Goal: Task Accomplishment & Management: Complete application form

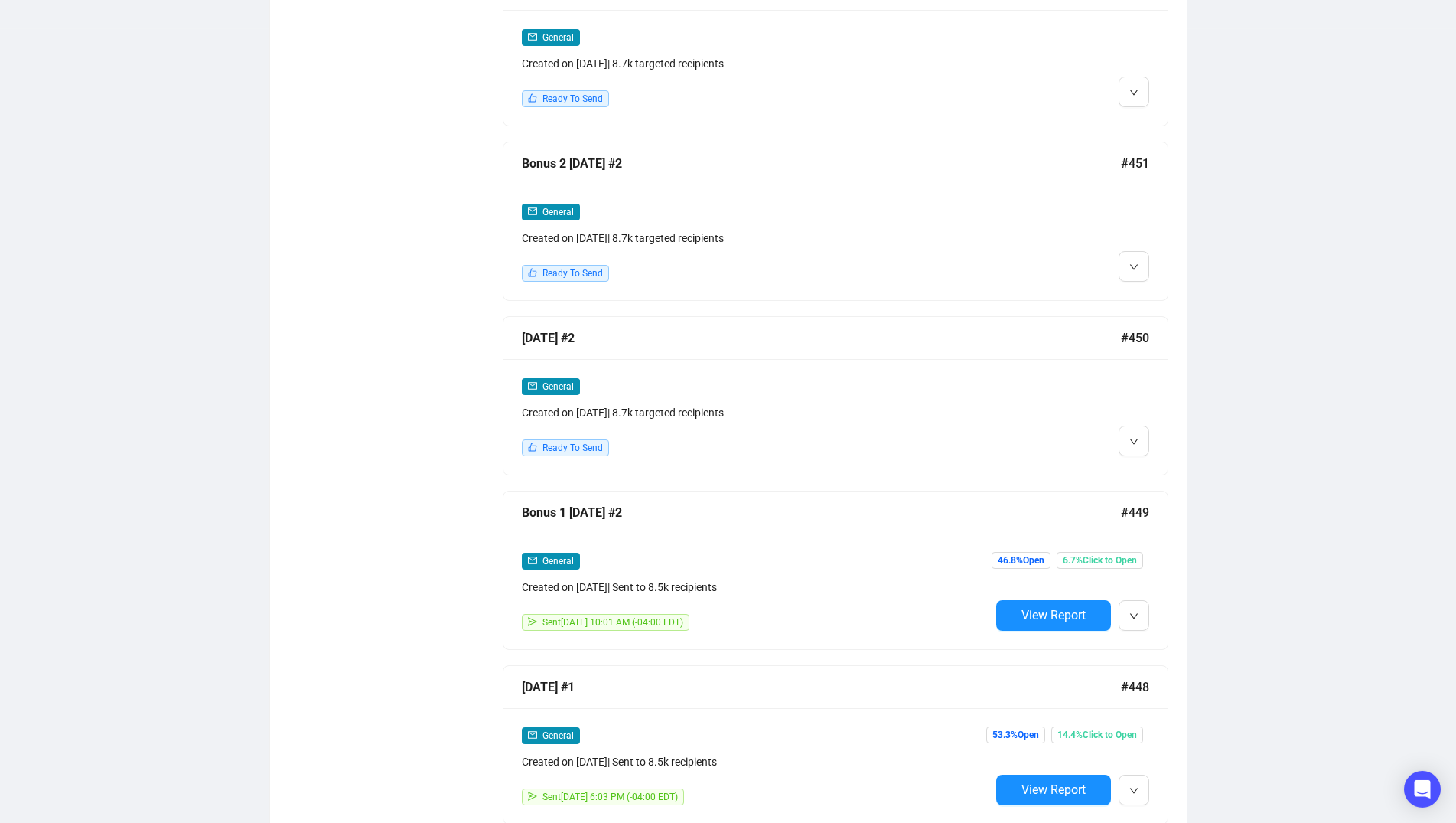
scroll to position [1384, 0]
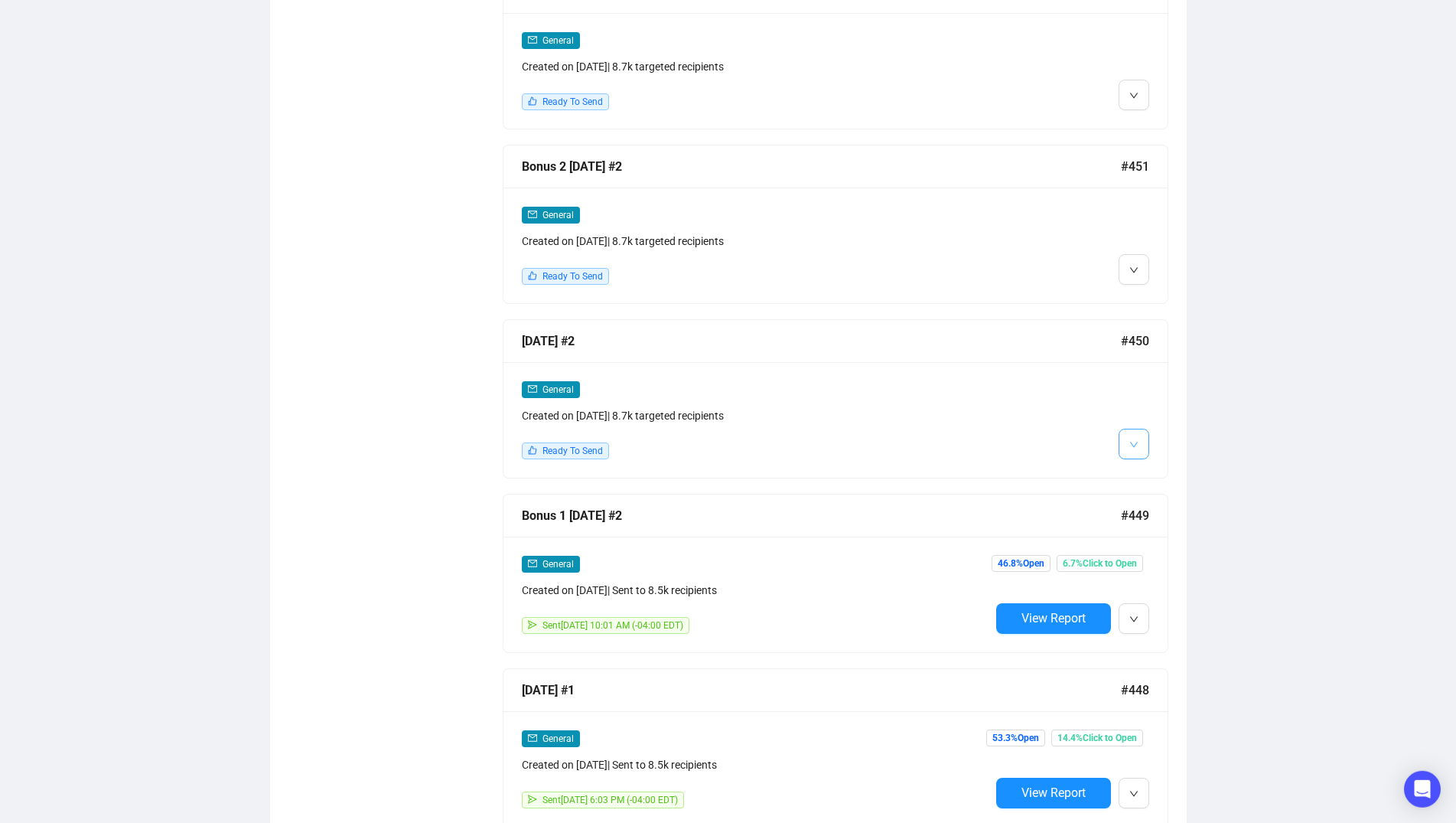
click at [1137, 440] on icon "down" at bounding box center [1134, 444] width 9 height 9
click at [1147, 471] on li "Edit" at bounding box center [1163, 473] width 81 height 25
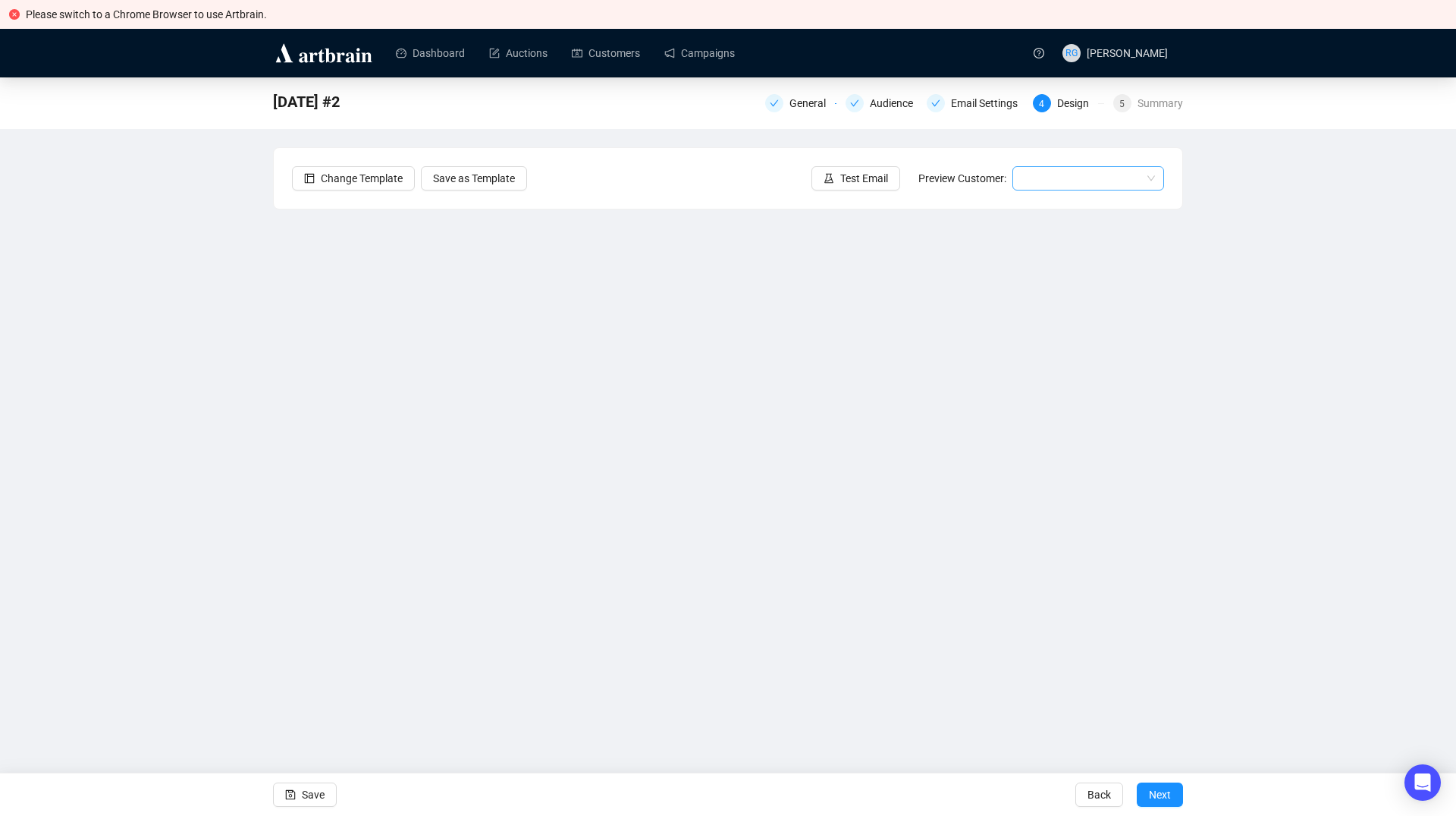
click at [1061, 174] on input "search" at bounding box center [1081, 178] width 120 height 23
click at [1056, 206] on div "[PERSON_NAME] | Example" at bounding box center [1089, 208] width 128 height 17
click at [812, 111] on div "General" at bounding box center [812, 103] width 45 height 18
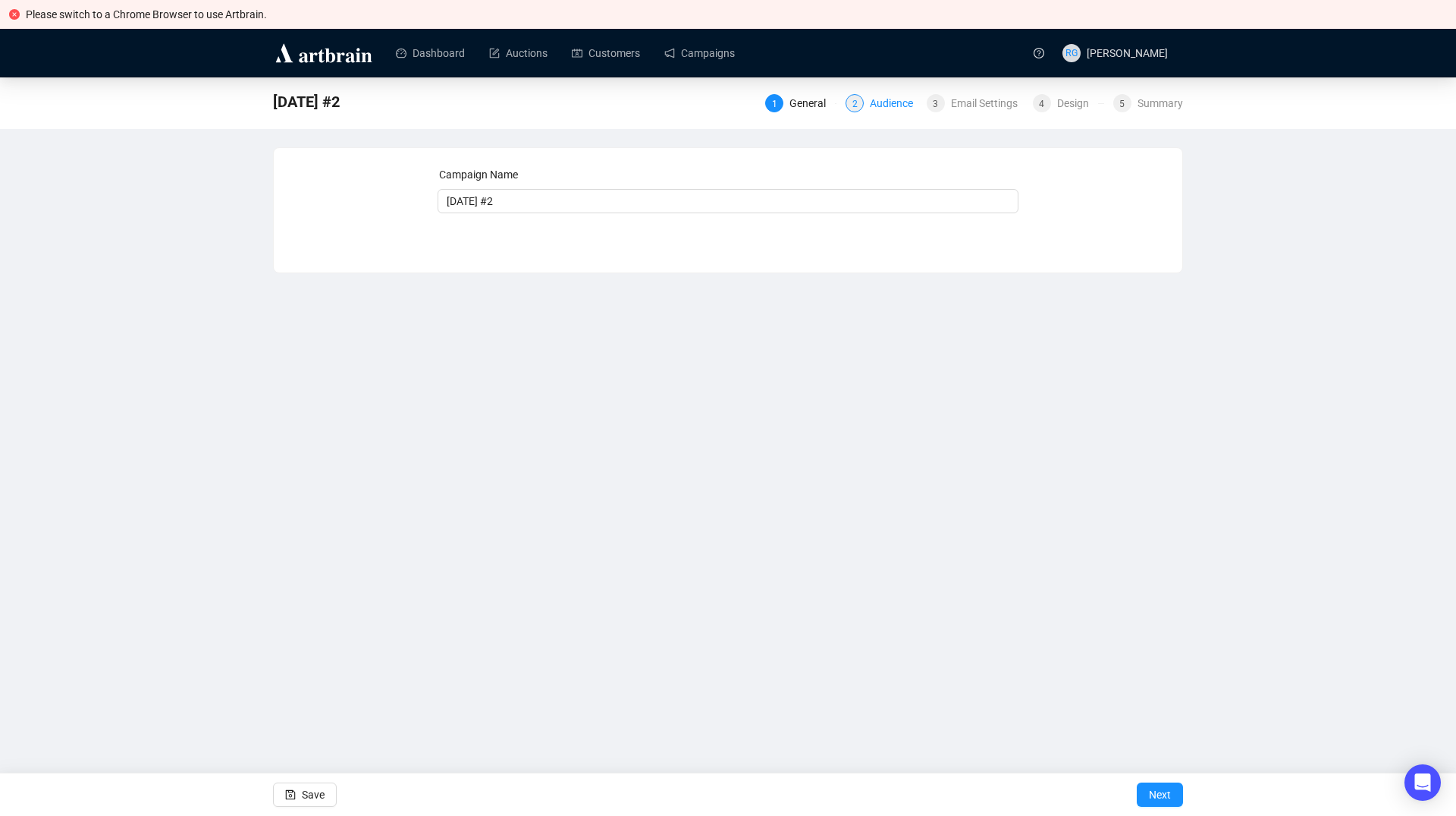
click at [878, 108] on div "Audience" at bounding box center [896, 103] width 52 height 18
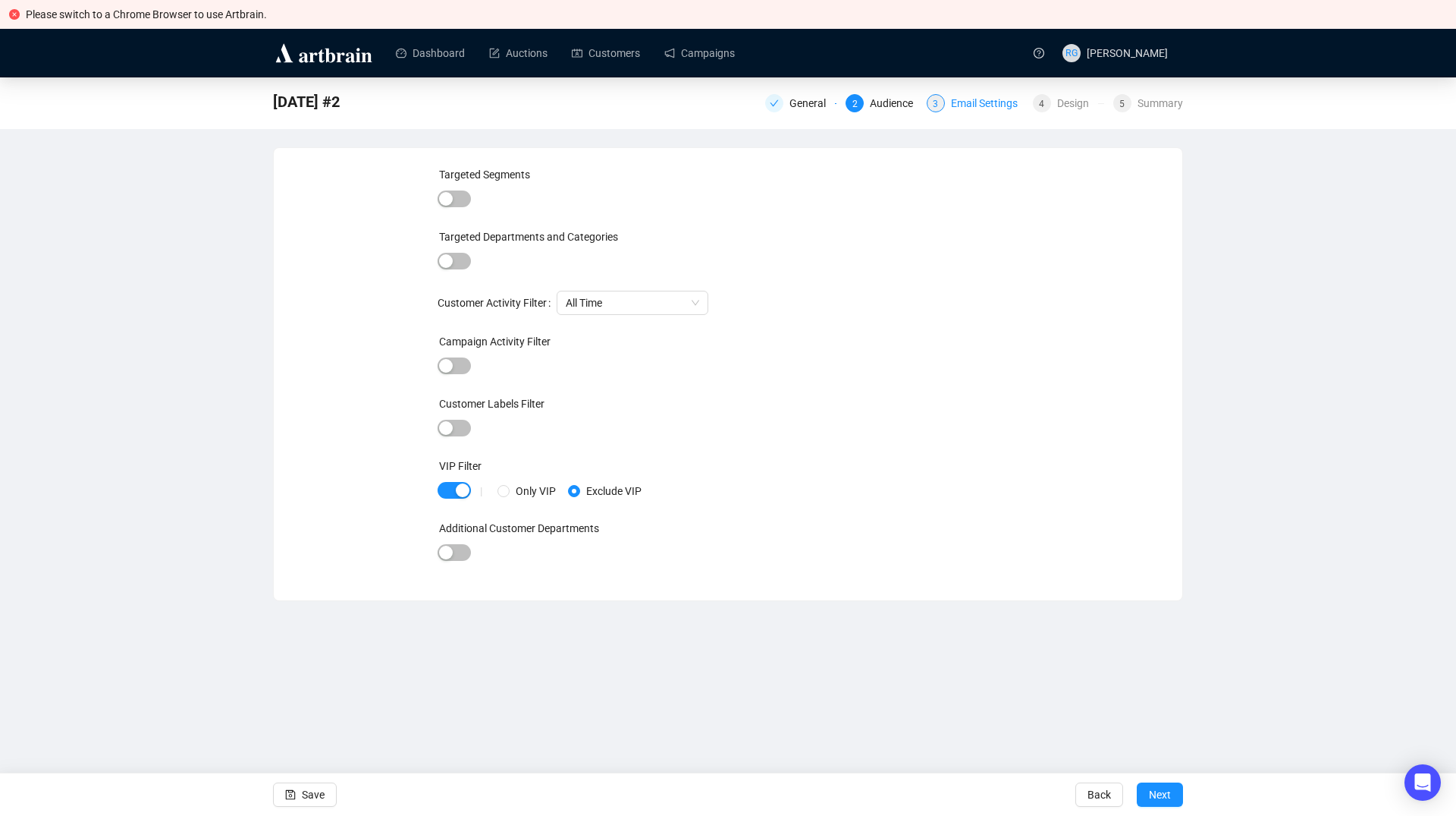
click at [963, 109] on div "Email Settings" at bounding box center [989, 103] width 76 height 18
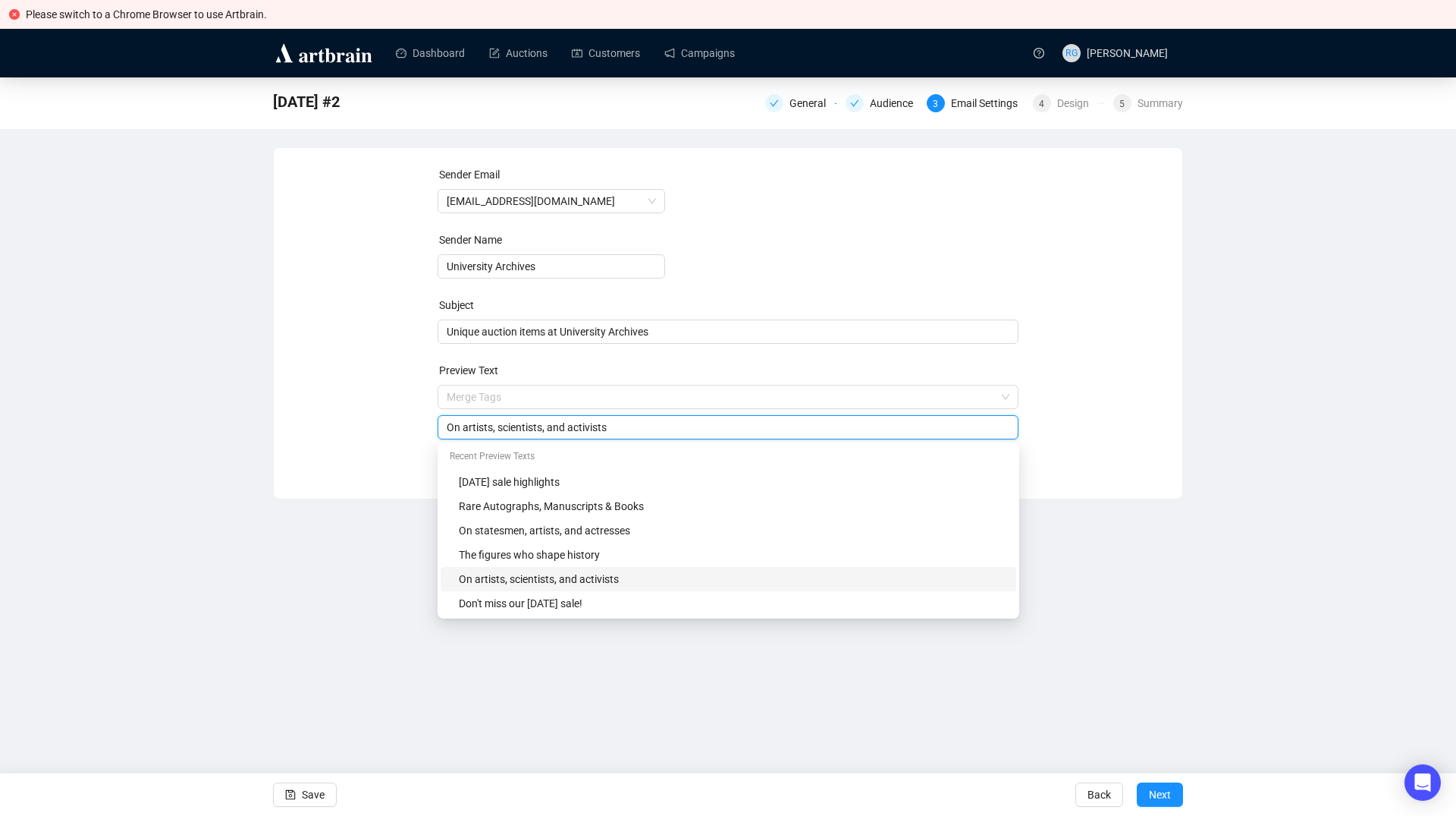
drag, startPoint x: 464, startPoint y: 397, endPoint x: 601, endPoint y: 399, distance: 137.0
click at [601, 419] on input "On artists, scientists, and activists" at bounding box center [728, 427] width 564 height 17
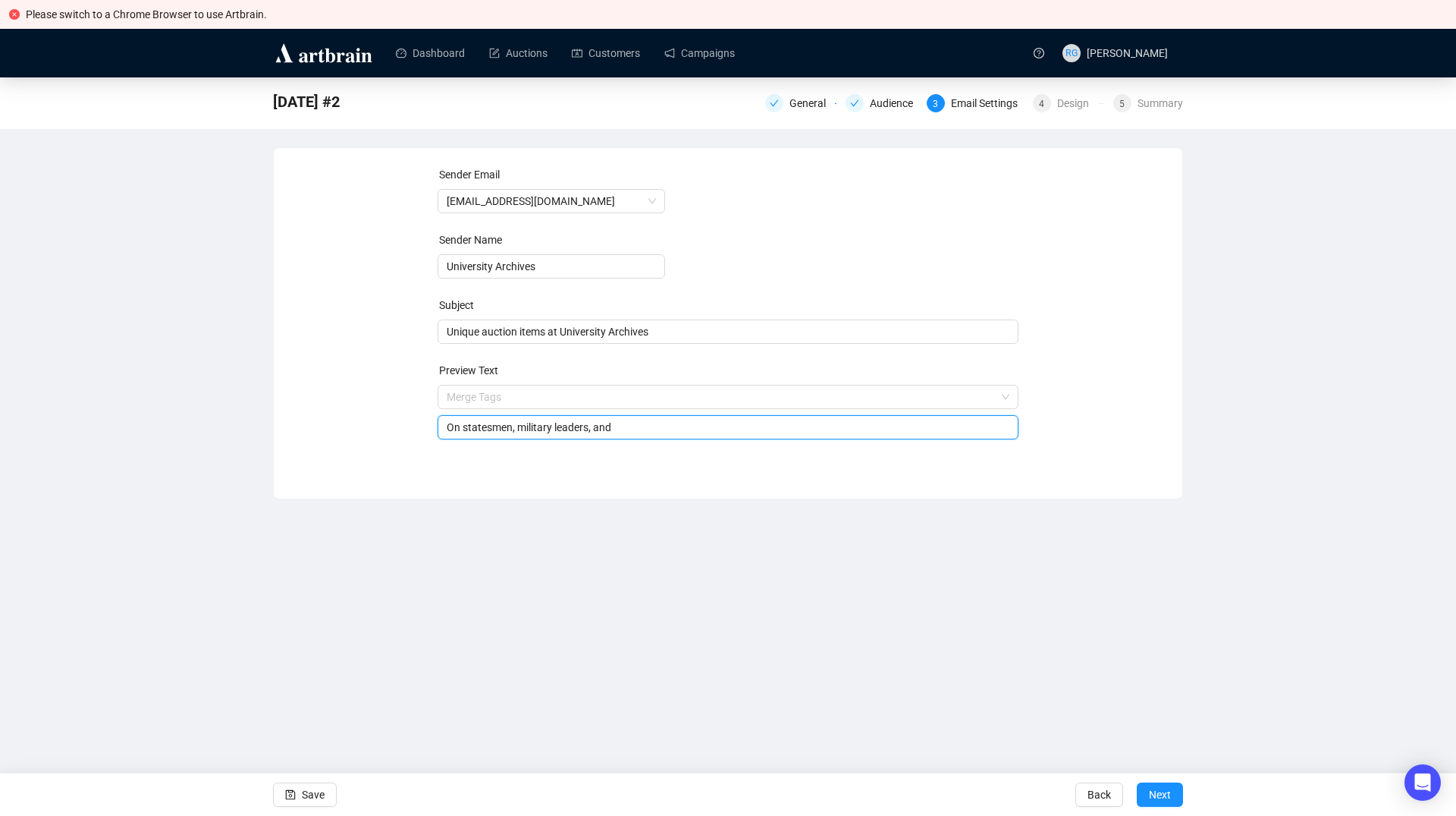
click at [507, 427] on input "On statesmen, military leaders, and" at bounding box center [728, 427] width 564 height 17
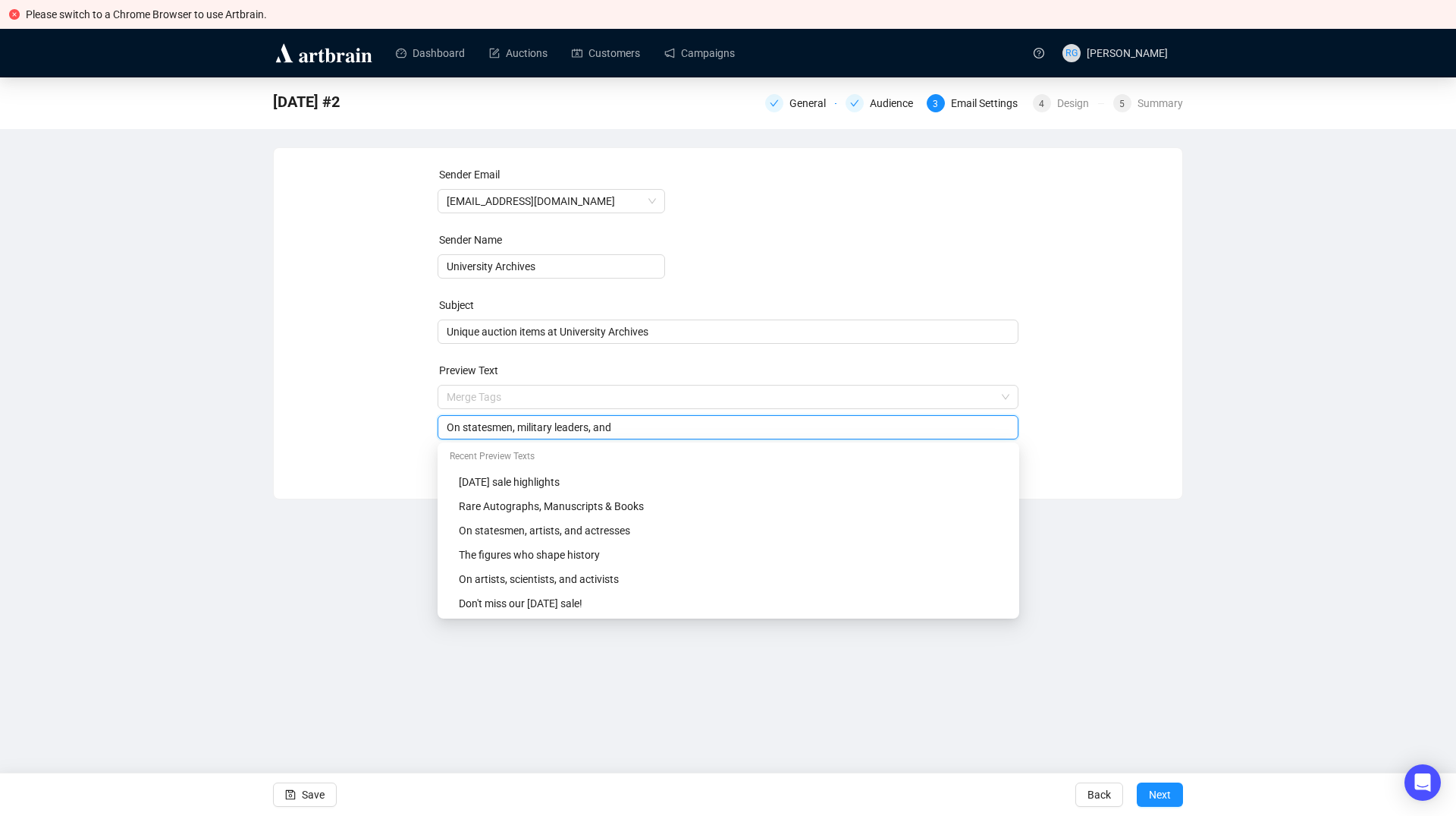
click at [512, 433] on input "On statesmen, military leaders, and" at bounding box center [728, 427] width 564 height 17
drag, startPoint x: 607, startPoint y: 429, endPoint x: 683, endPoint y: 424, distance: 76.2
click at [683, 424] on input "On statesmen and military leaders, and" at bounding box center [728, 427] width 564 height 17
type input "On statesmen and military leaders"
click at [292, 792] on icon "save" at bounding box center [290, 794] width 11 height 11
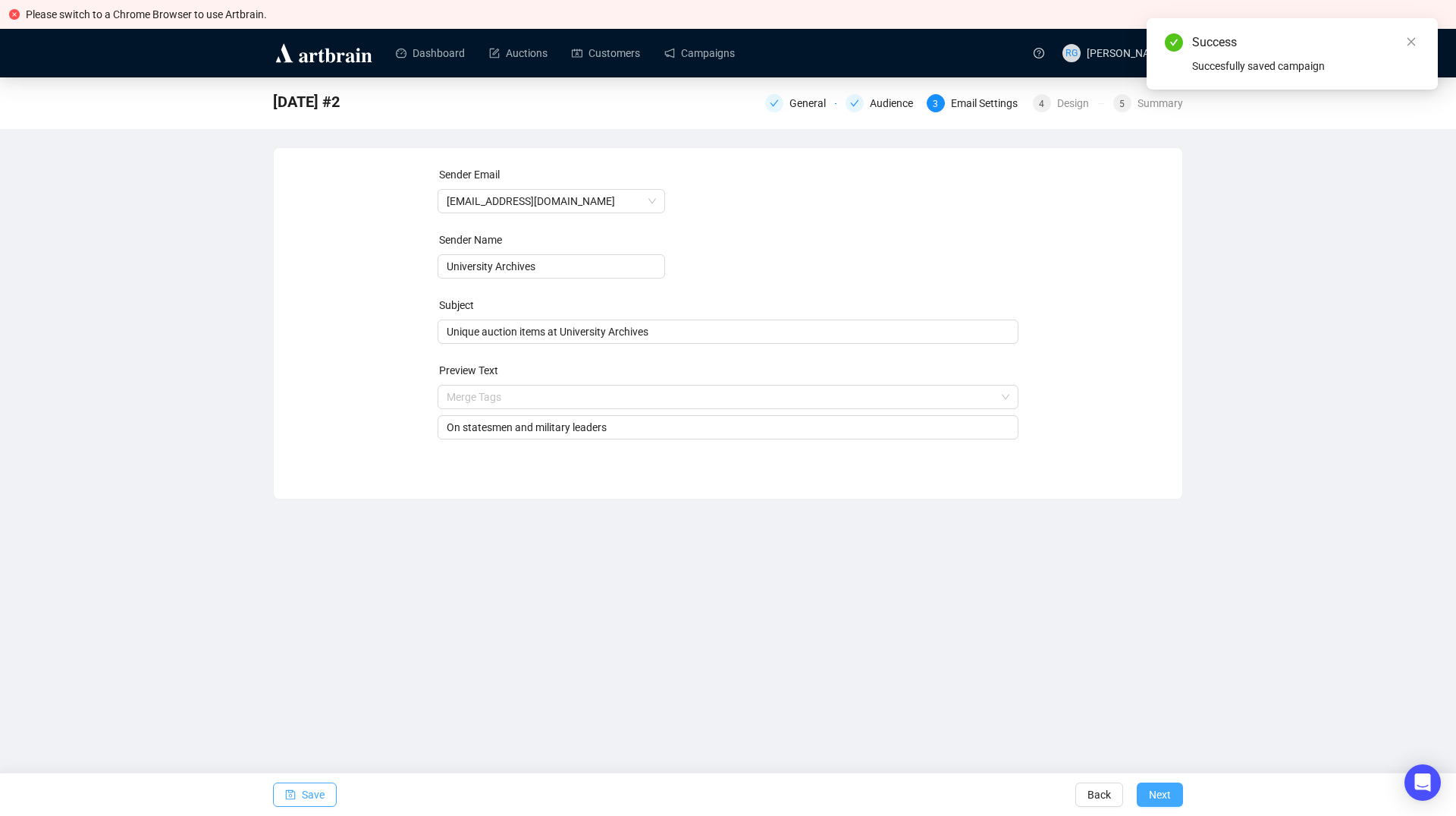
click at [1163, 795] on span "Next" at bounding box center [1160, 794] width 22 height 43
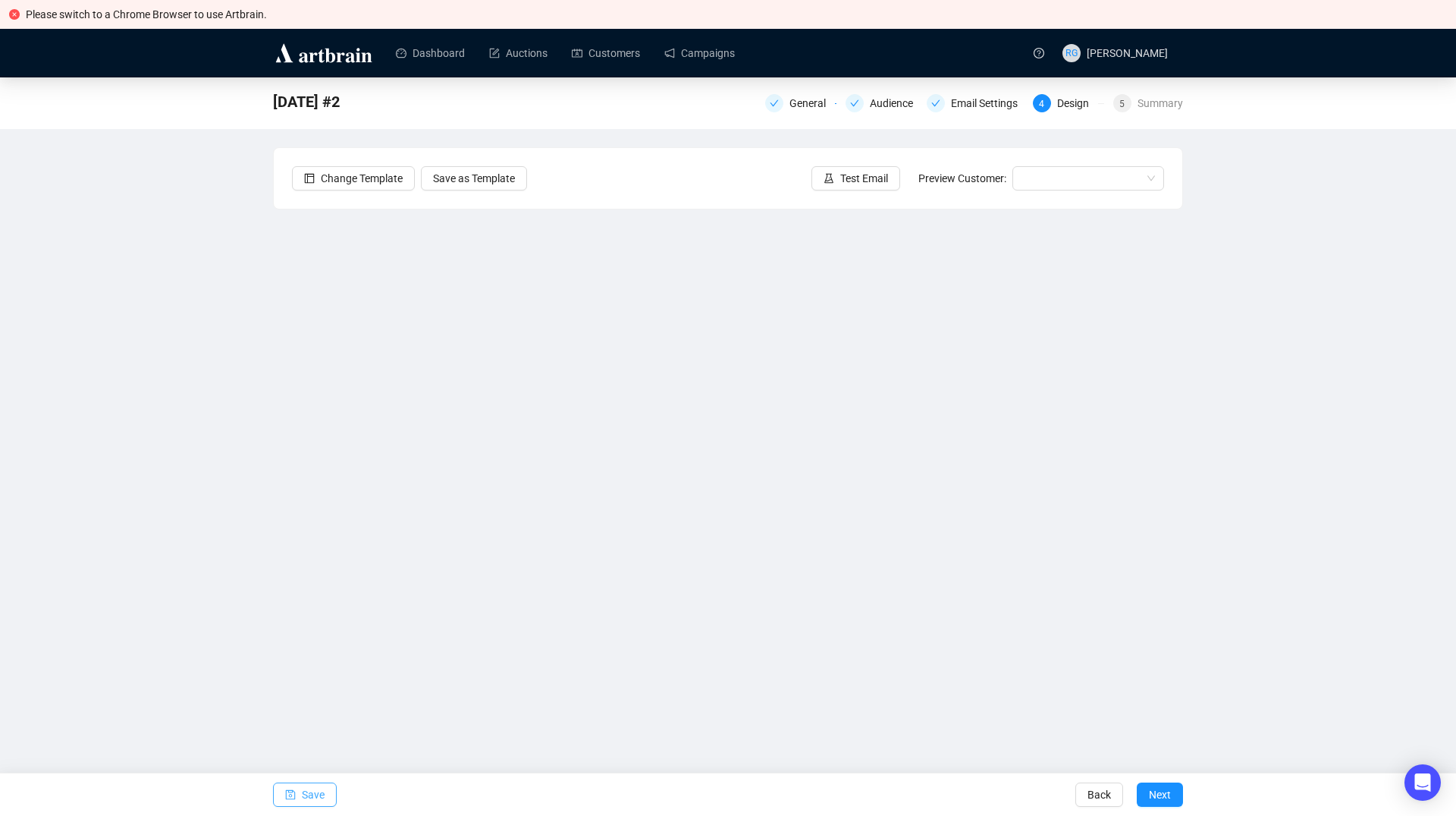
click at [287, 785] on span "button" at bounding box center [290, 794] width 11 height 43
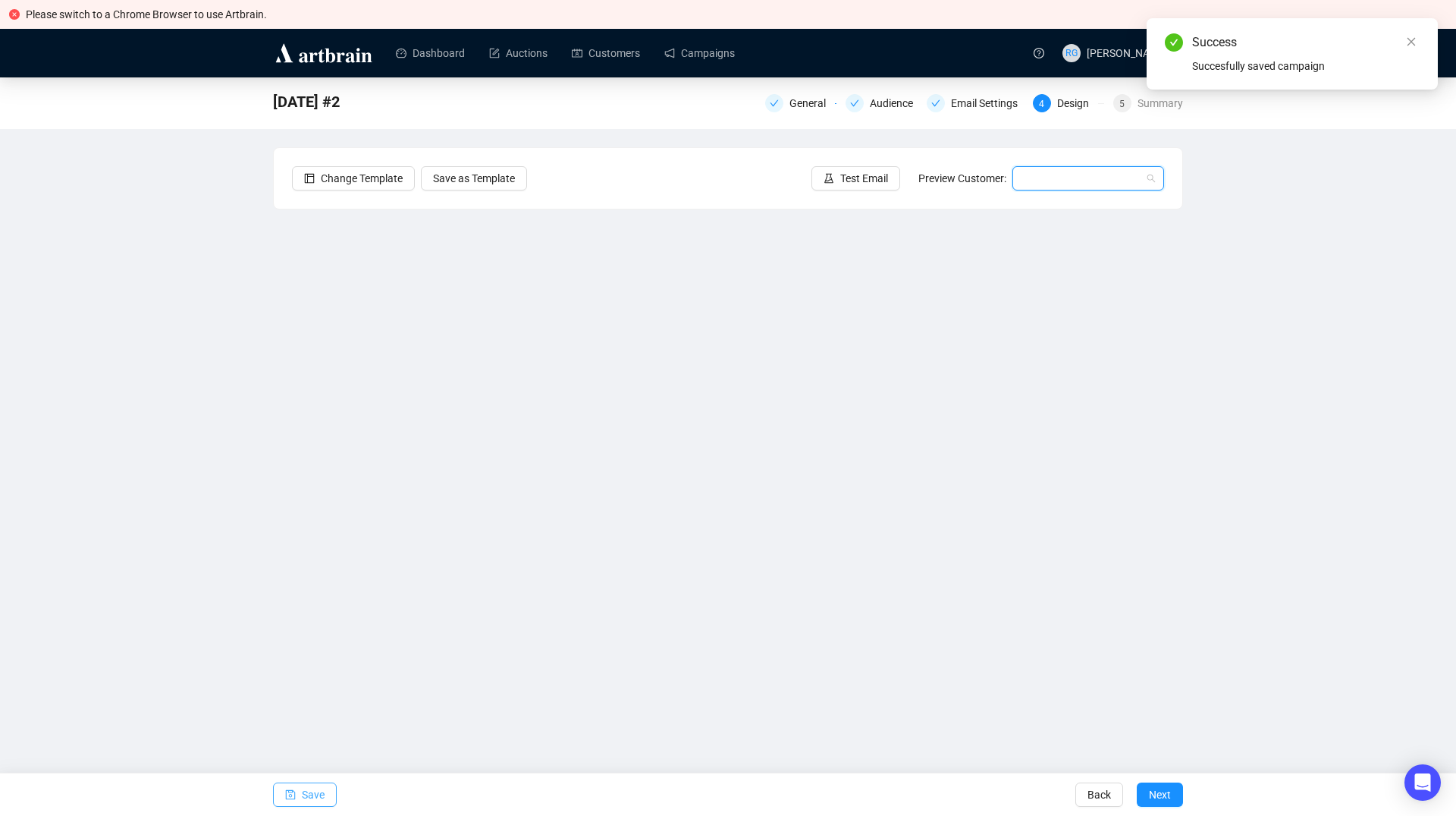
click at [1022, 176] on input "search" at bounding box center [1081, 178] width 120 height 23
click at [1039, 234] on div "[PERSON_NAME] | Example" at bounding box center [1089, 233] width 128 height 17
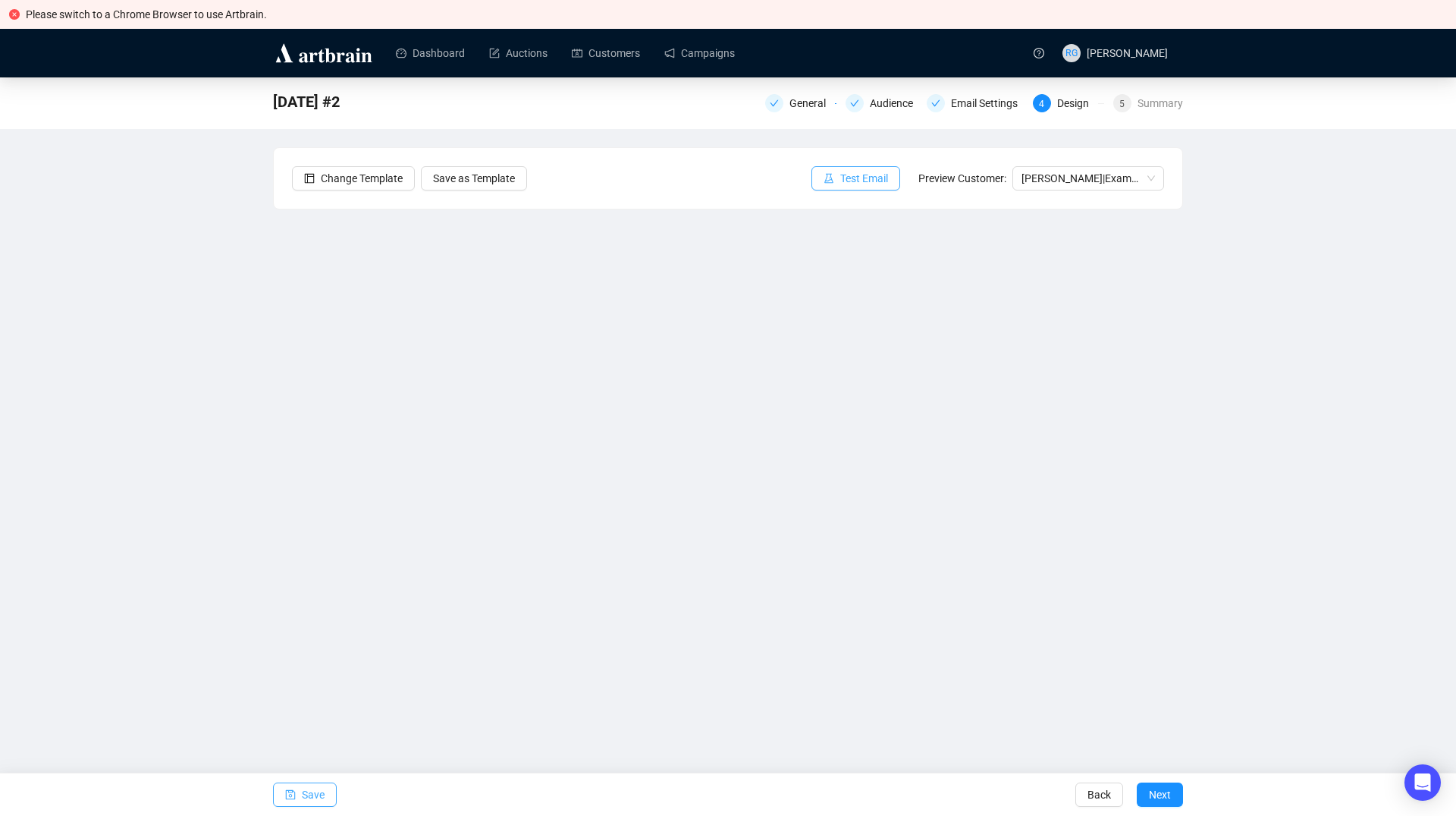
click at [849, 182] on span "Test Email" at bounding box center [864, 178] width 48 height 17
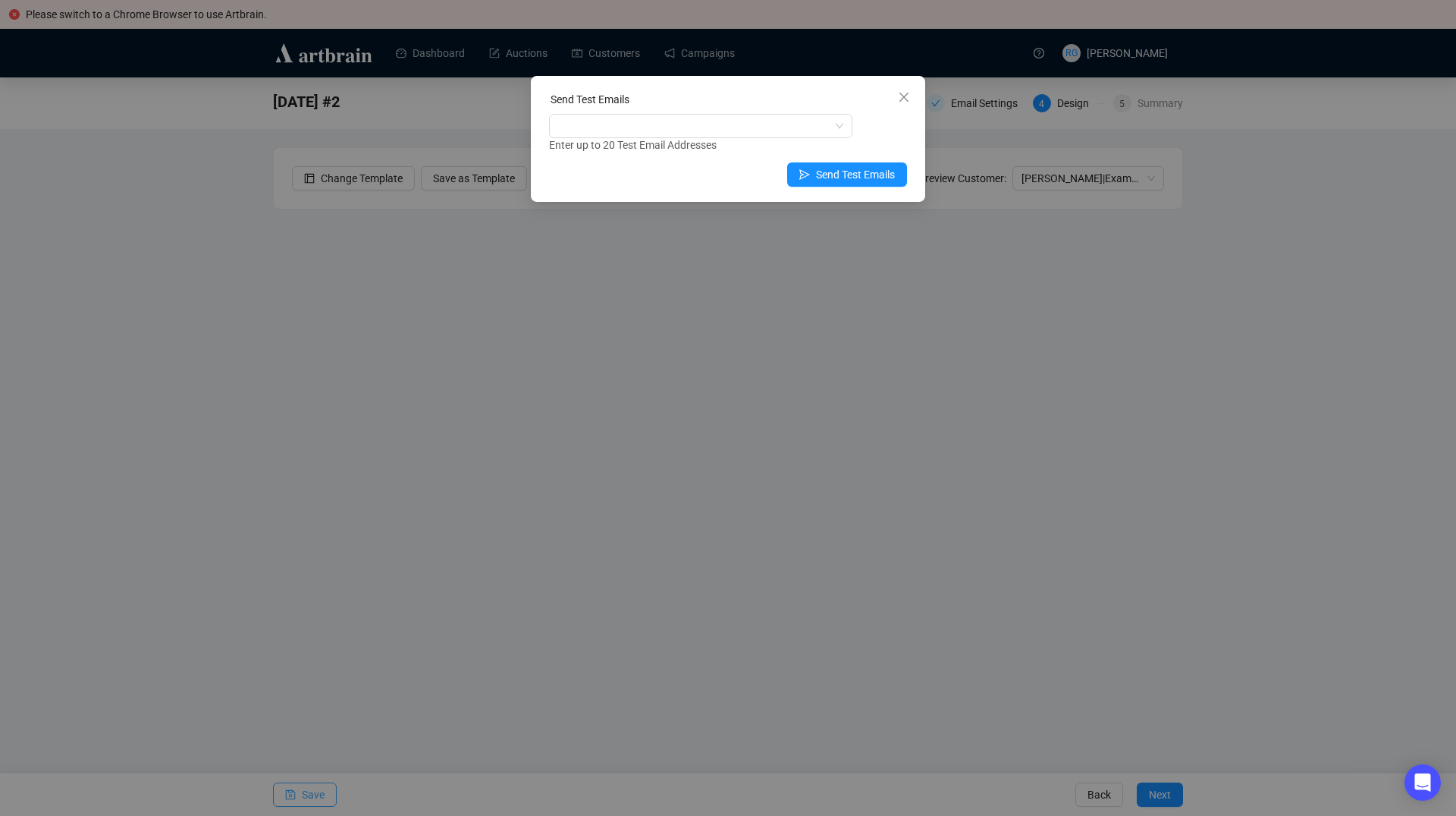
click at [636, 139] on div "Enter up to 20 Test Email Addresses" at bounding box center [728, 145] width 358 height 18
click at [621, 128] on div at bounding box center [692, 125] width 281 height 21
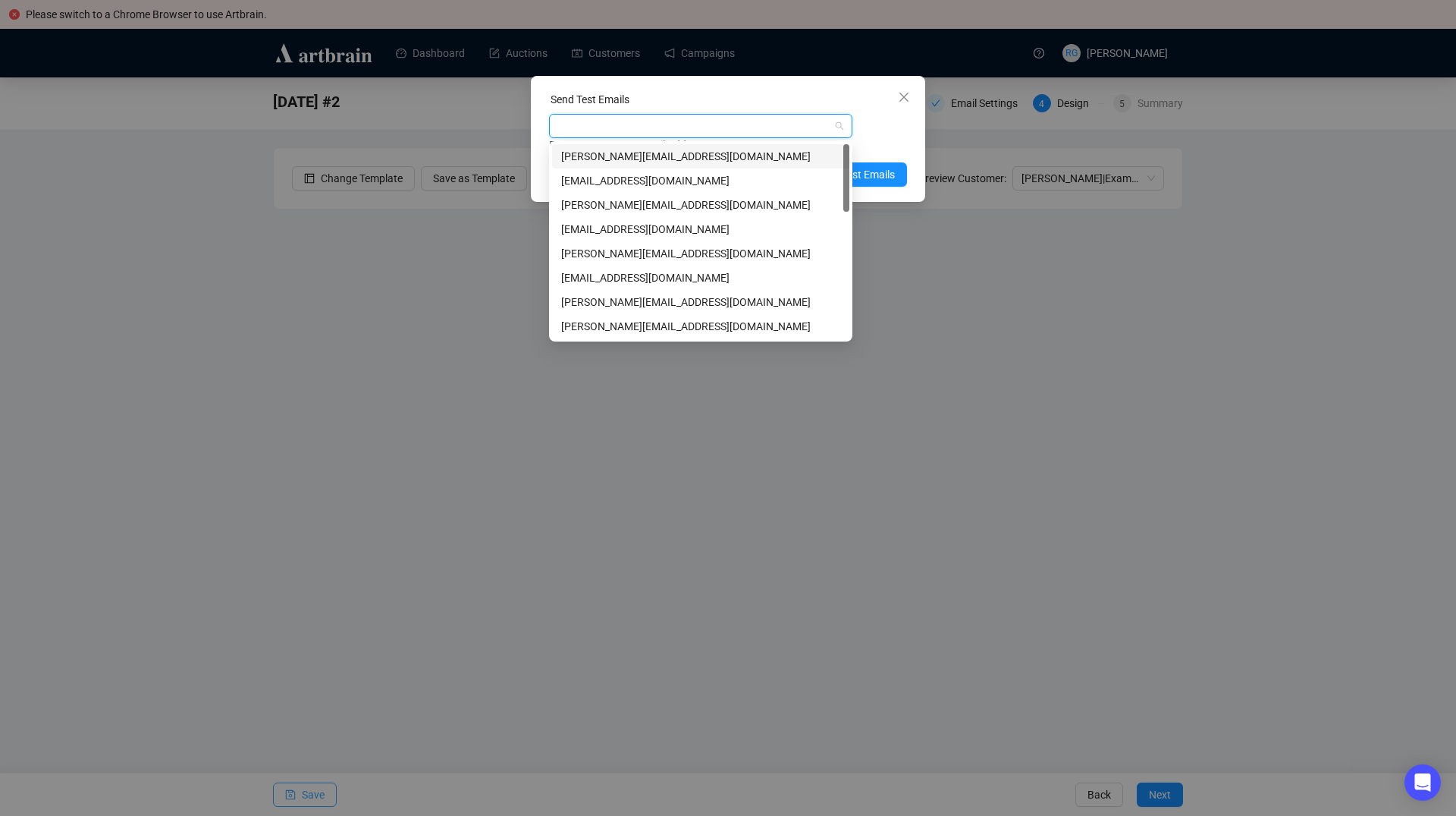
click at [614, 154] on div "[PERSON_NAME][EMAIL_ADDRESS][DOMAIN_NAME]" at bounding box center [701, 156] width 279 height 17
click at [587, 299] on div "[PERSON_NAME][EMAIL_ADDRESS][DOMAIN_NAME]" at bounding box center [701, 302] width 279 height 17
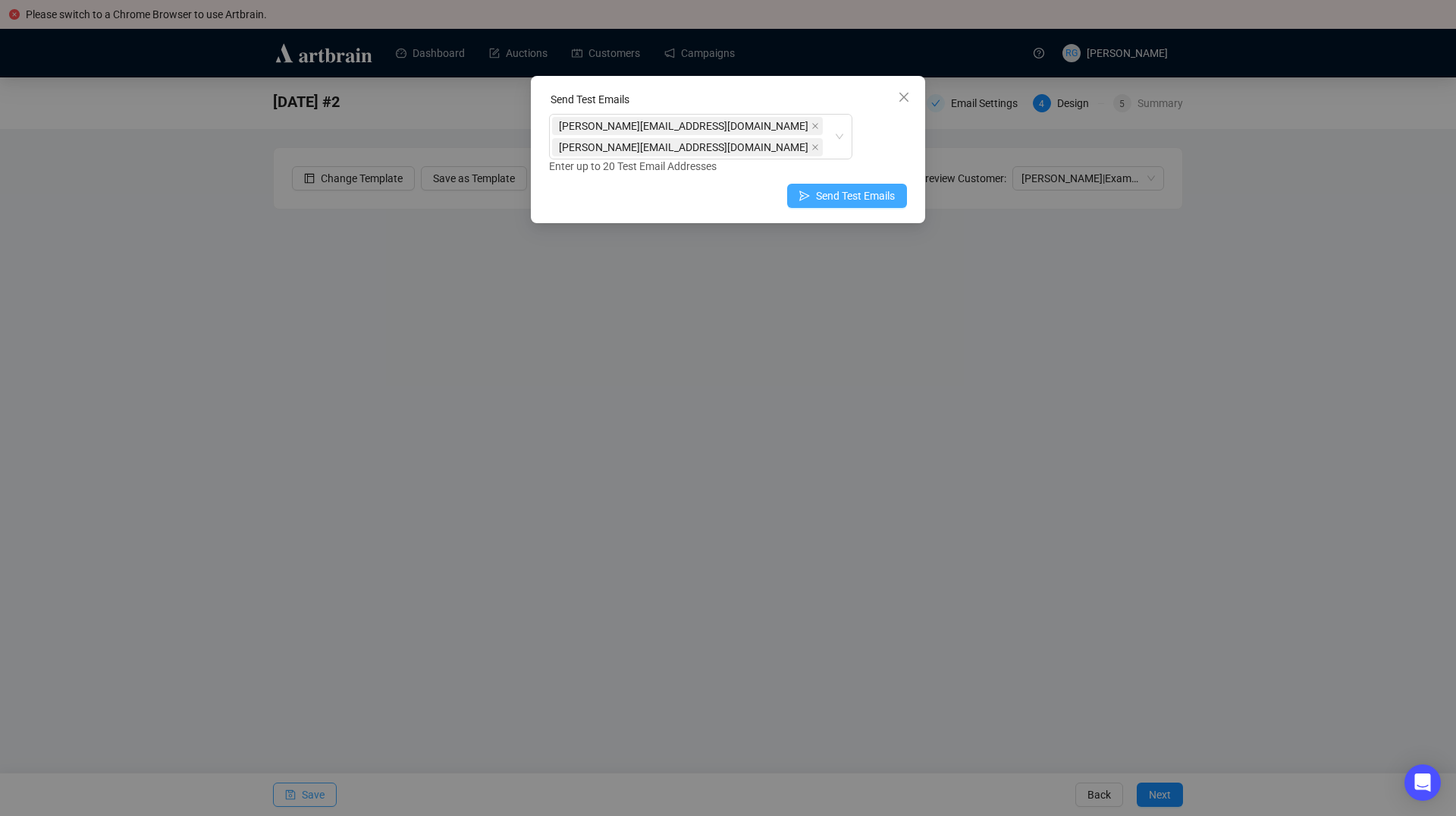
click at [863, 197] on span "Send Test Emails" at bounding box center [855, 196] width 79 height 17
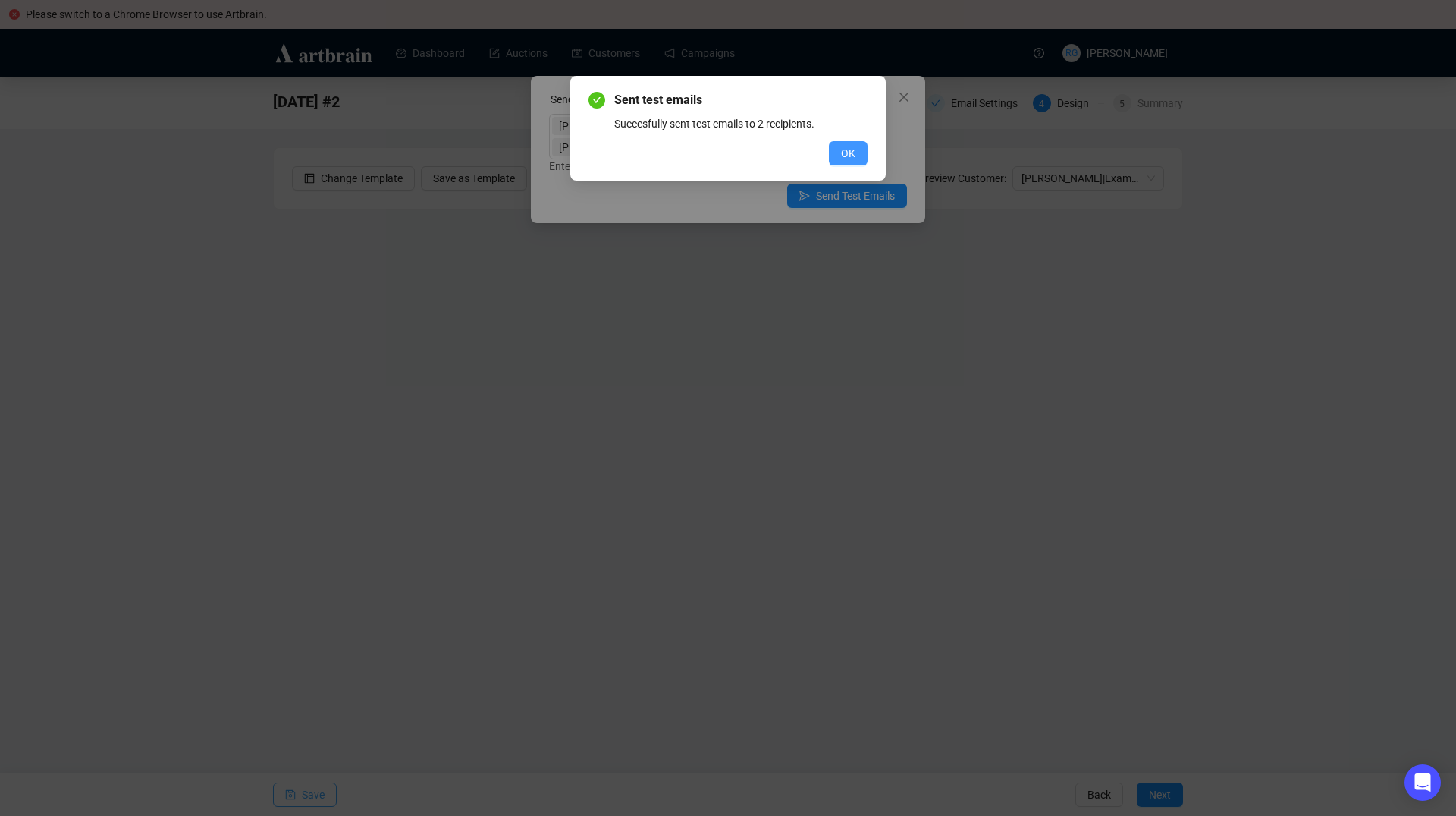
click at [855, 156] on button "OK" at bounding box center [849, 153] width 39 height 24
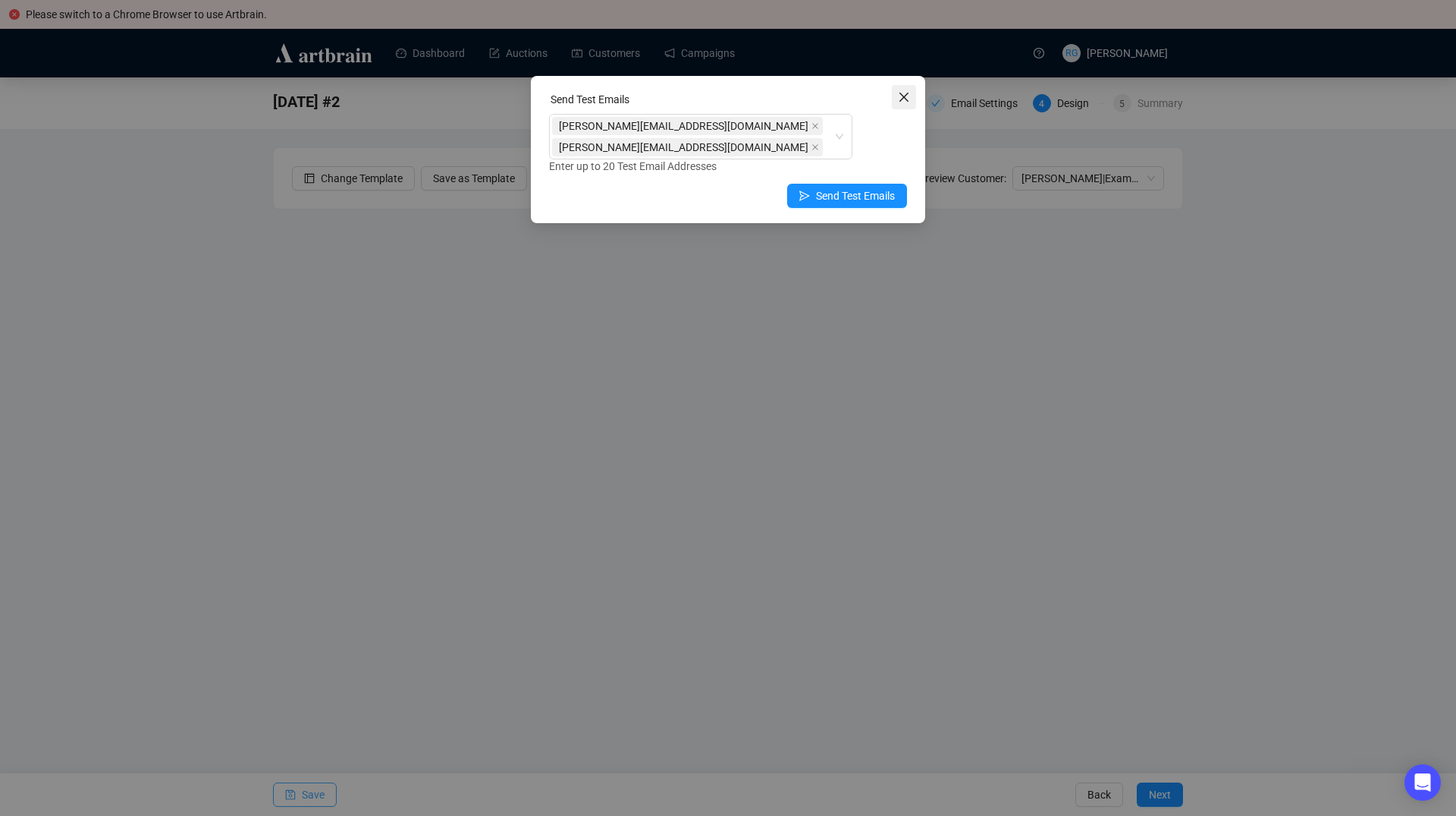
click at [907, 95] on icon "close" at bounding box center [904, 97] width 9 height 9
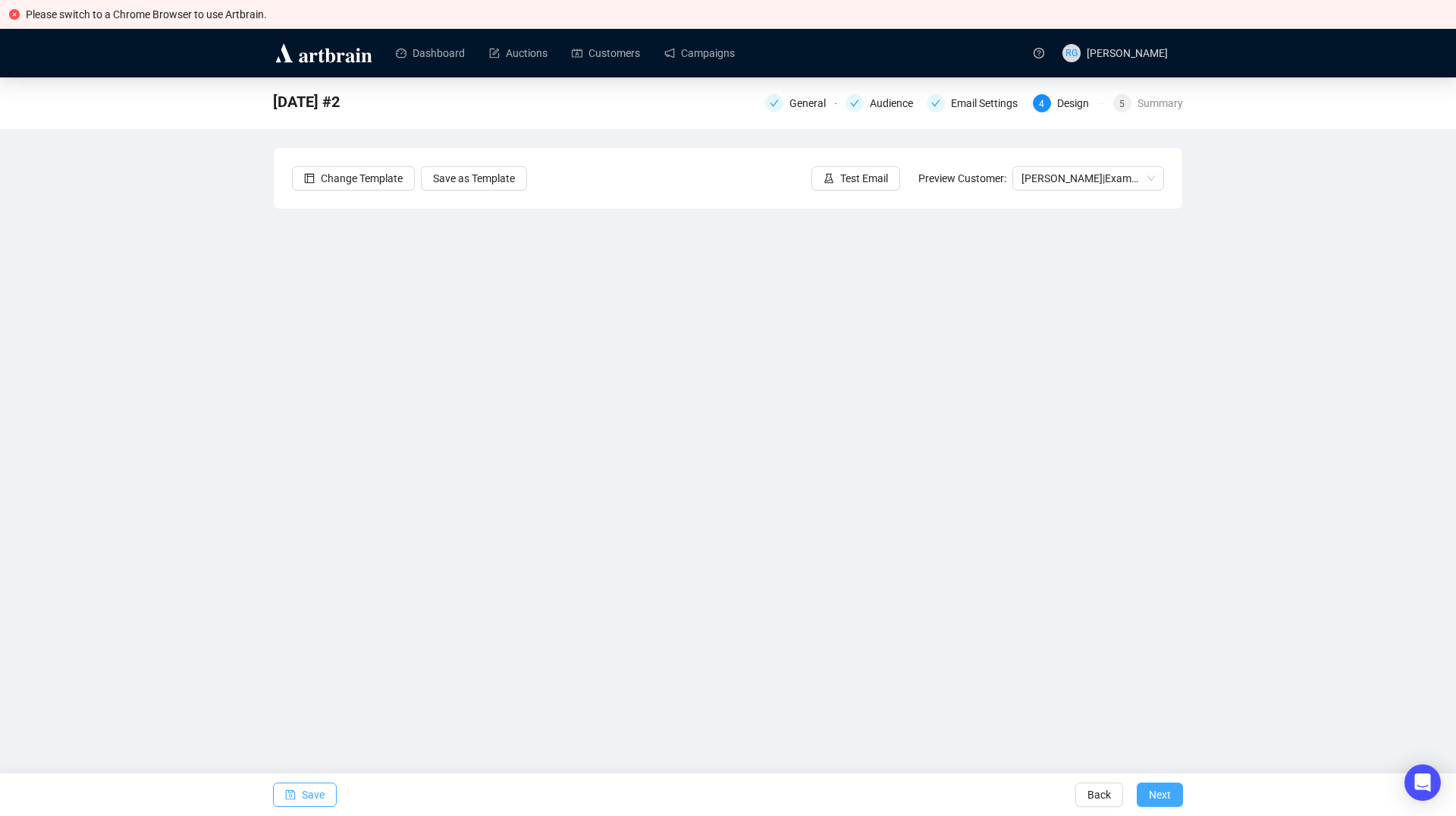
click at [1167, 794] on span "Next" at bounding box center [1160, 794] width 22 height 43
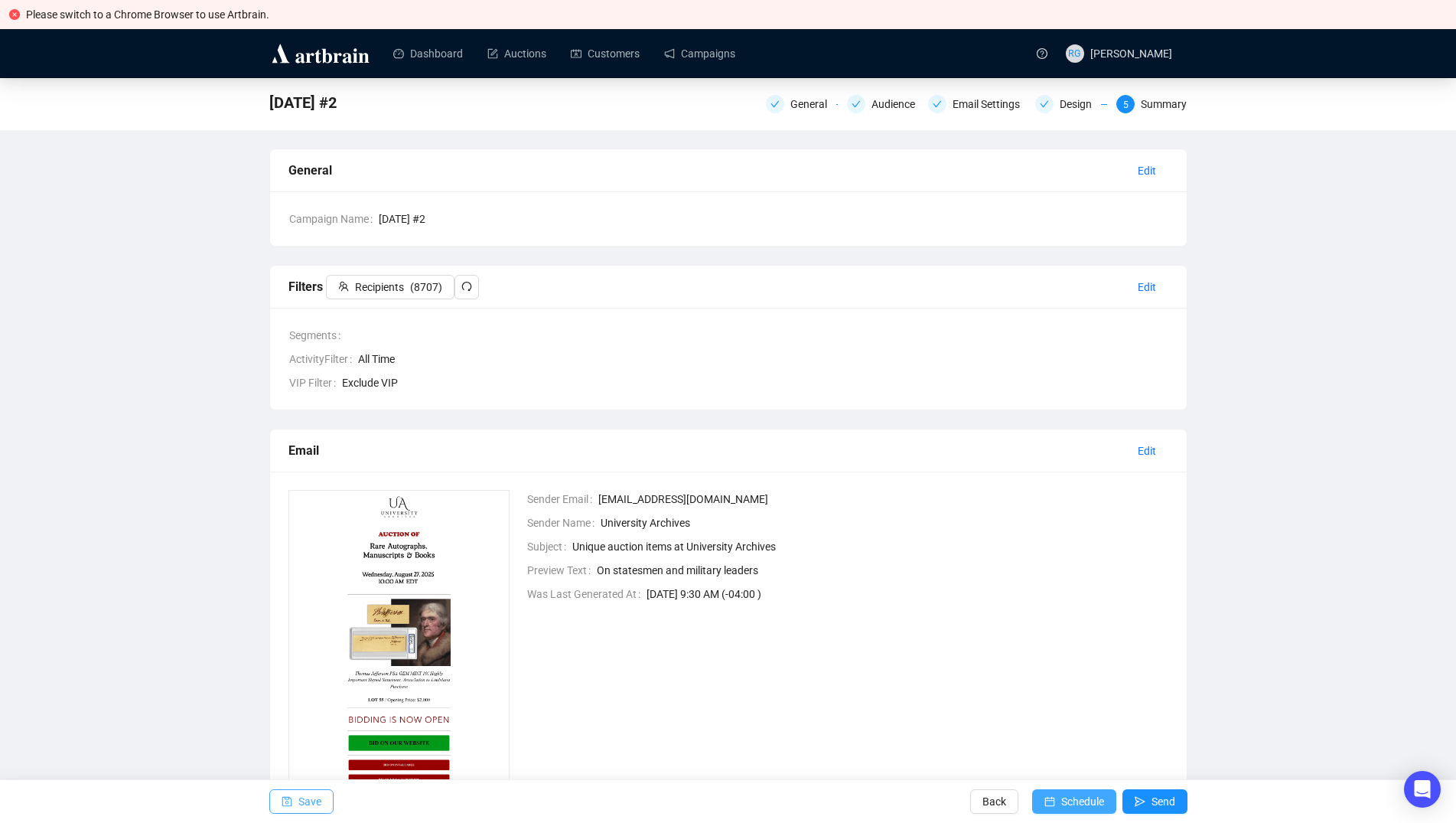
click at [1085, 801] on span "Schedule" at bounding box center [1082, 801] width 43 height 43
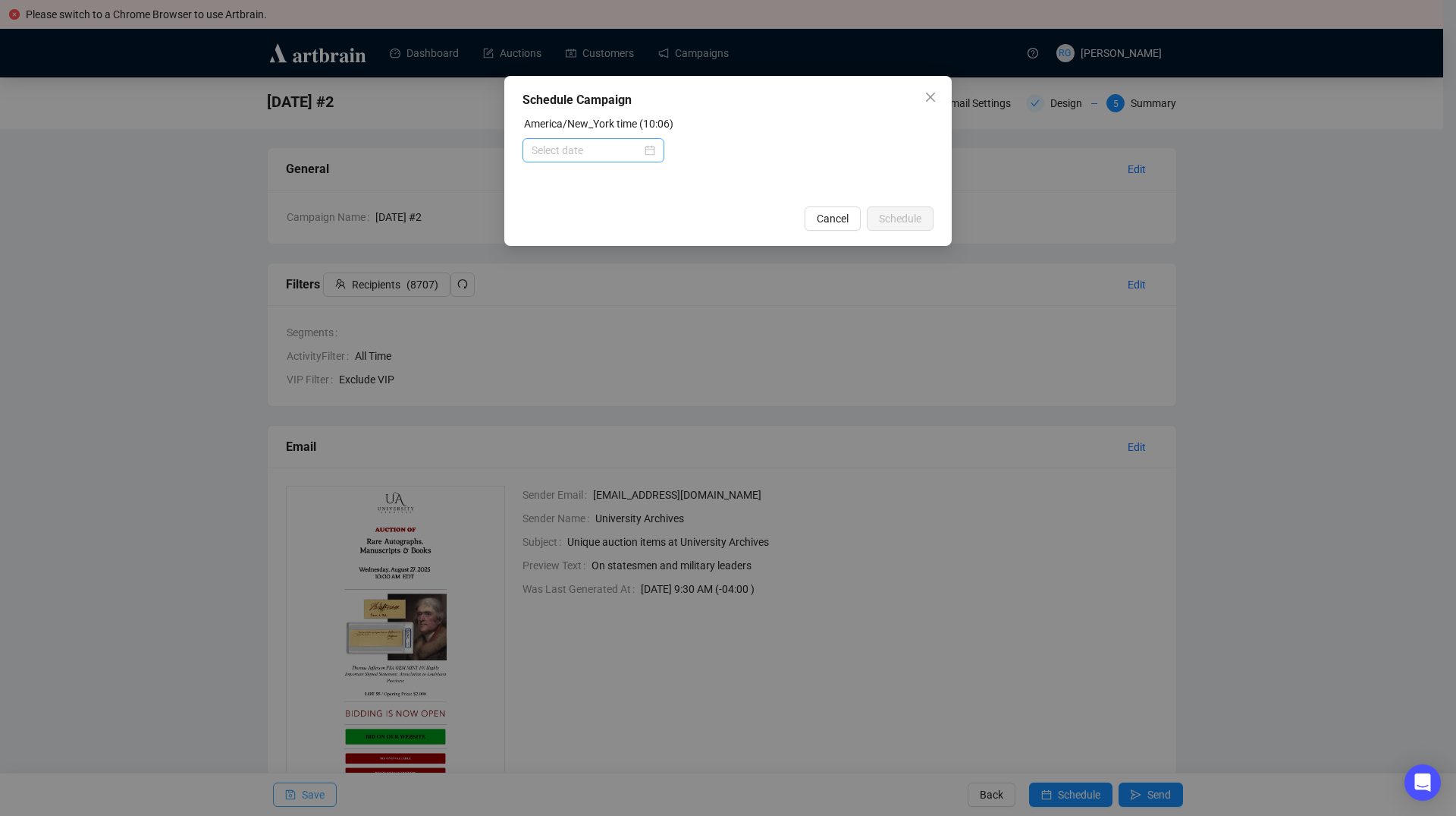
click at [652, 148] on div at bounding box center [593, 150] width 124 height 17
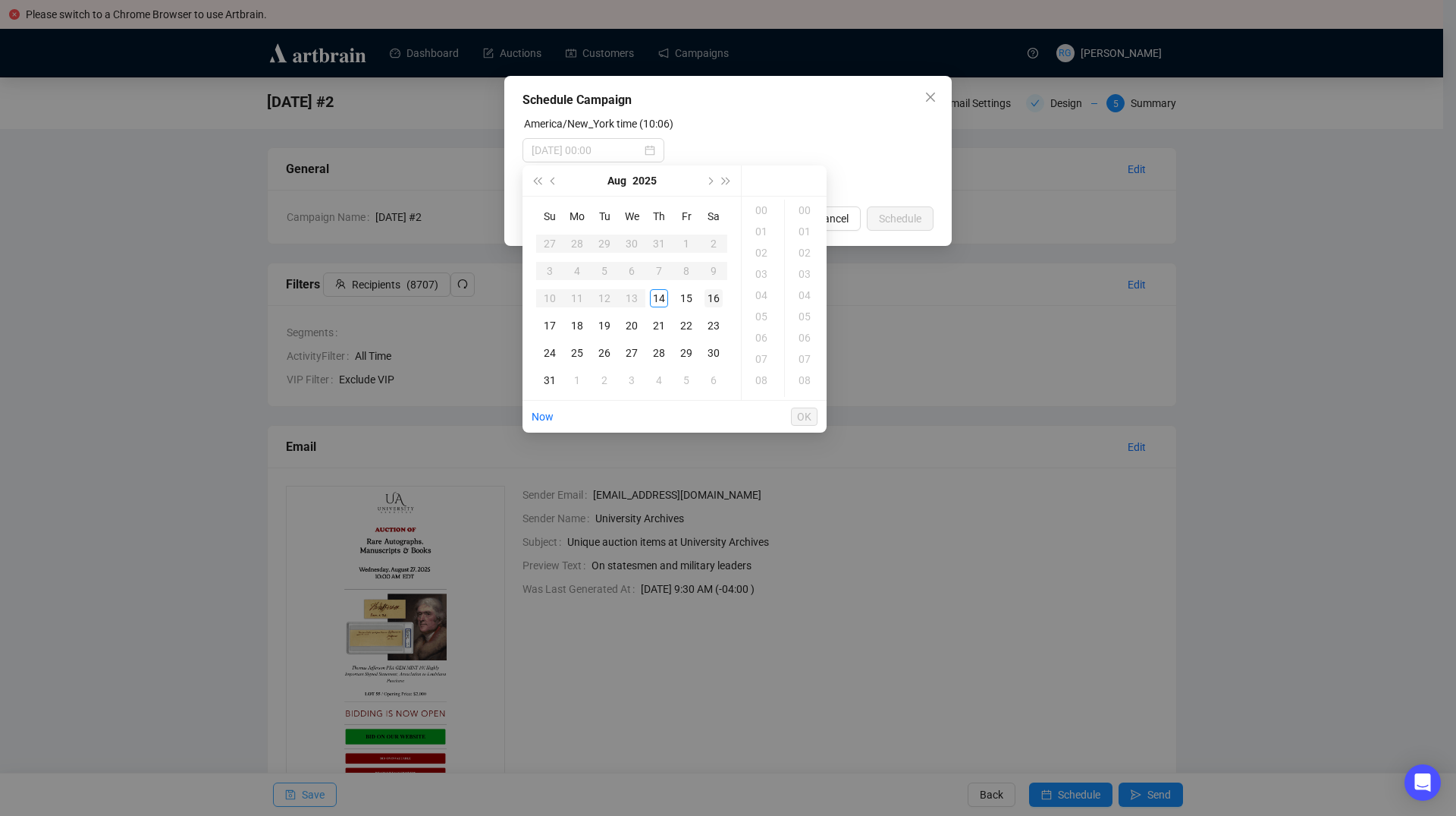
click at [716, 298] on div "16" at bounding box center [714, 298] width 18 height 18
click at [768, 364] on div "12" at bounding box center [763, 363] width 36 height 21
click at [808, 355] on div "07" at bounding box center [806, 358] width 36 height 21
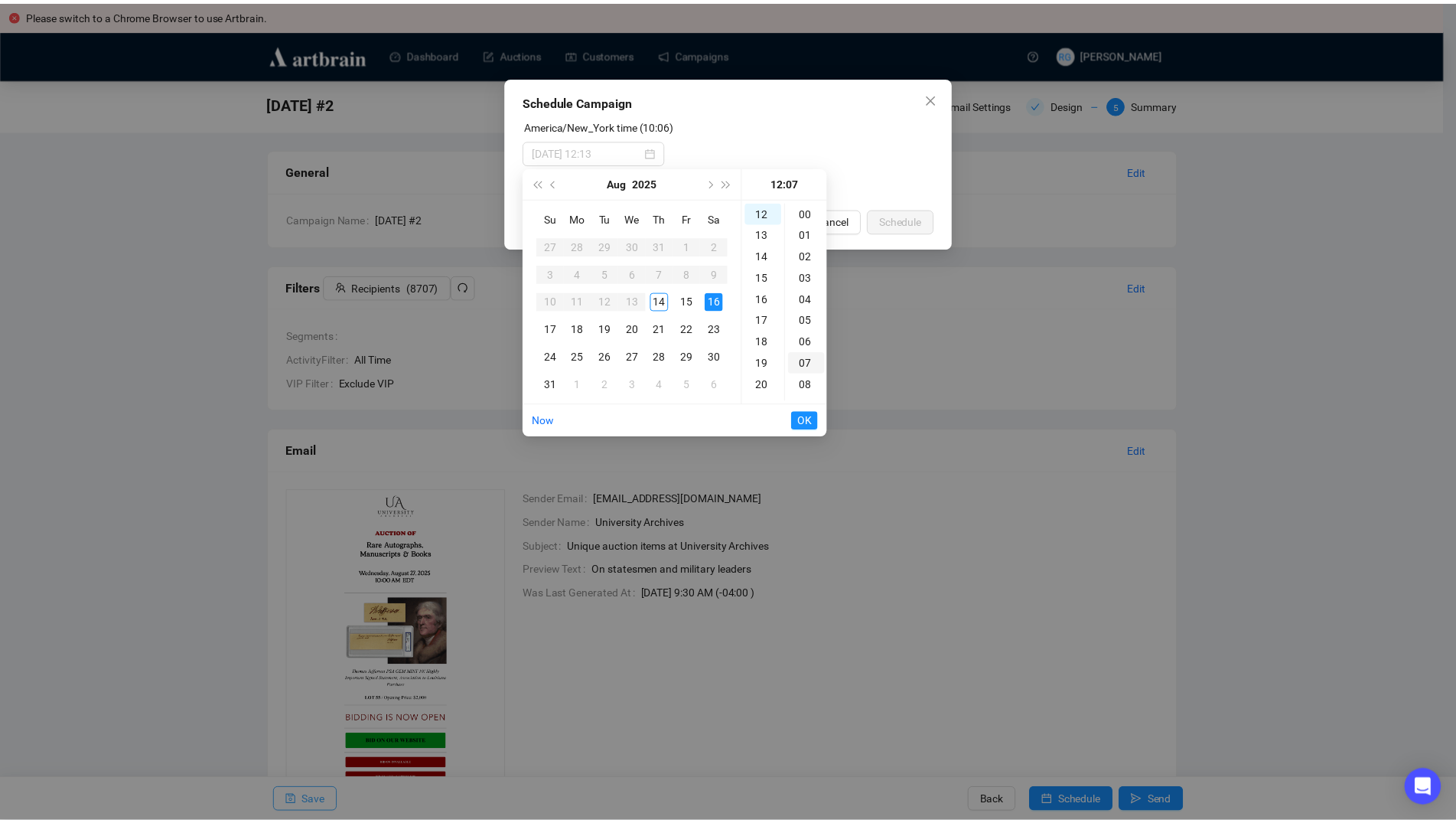
scroll to position [150, 0]
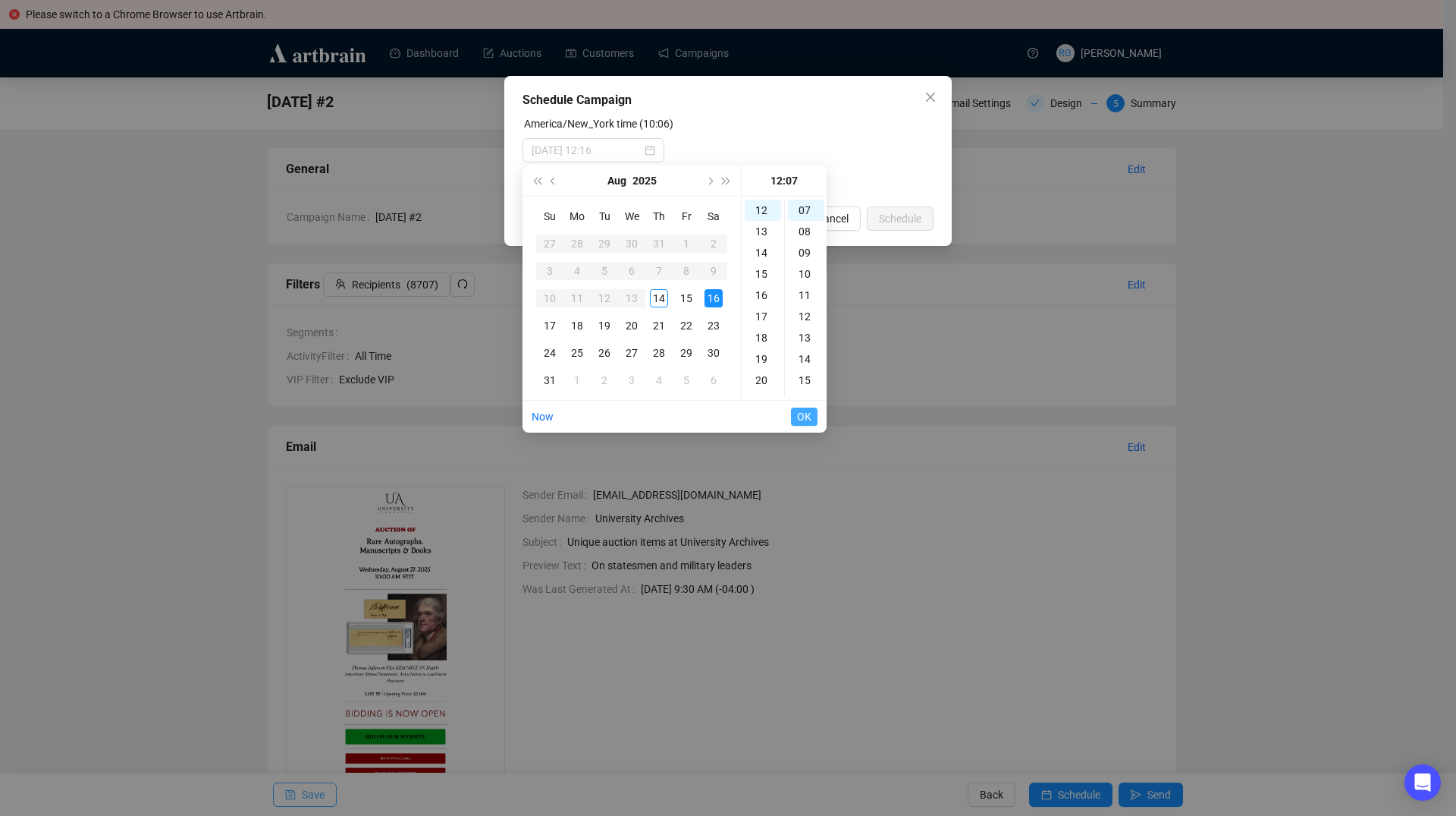
type input "[DATE] 12:07"
click at [804, 414] on span "OK" at bounding box center [804, 416] width 14 height 29
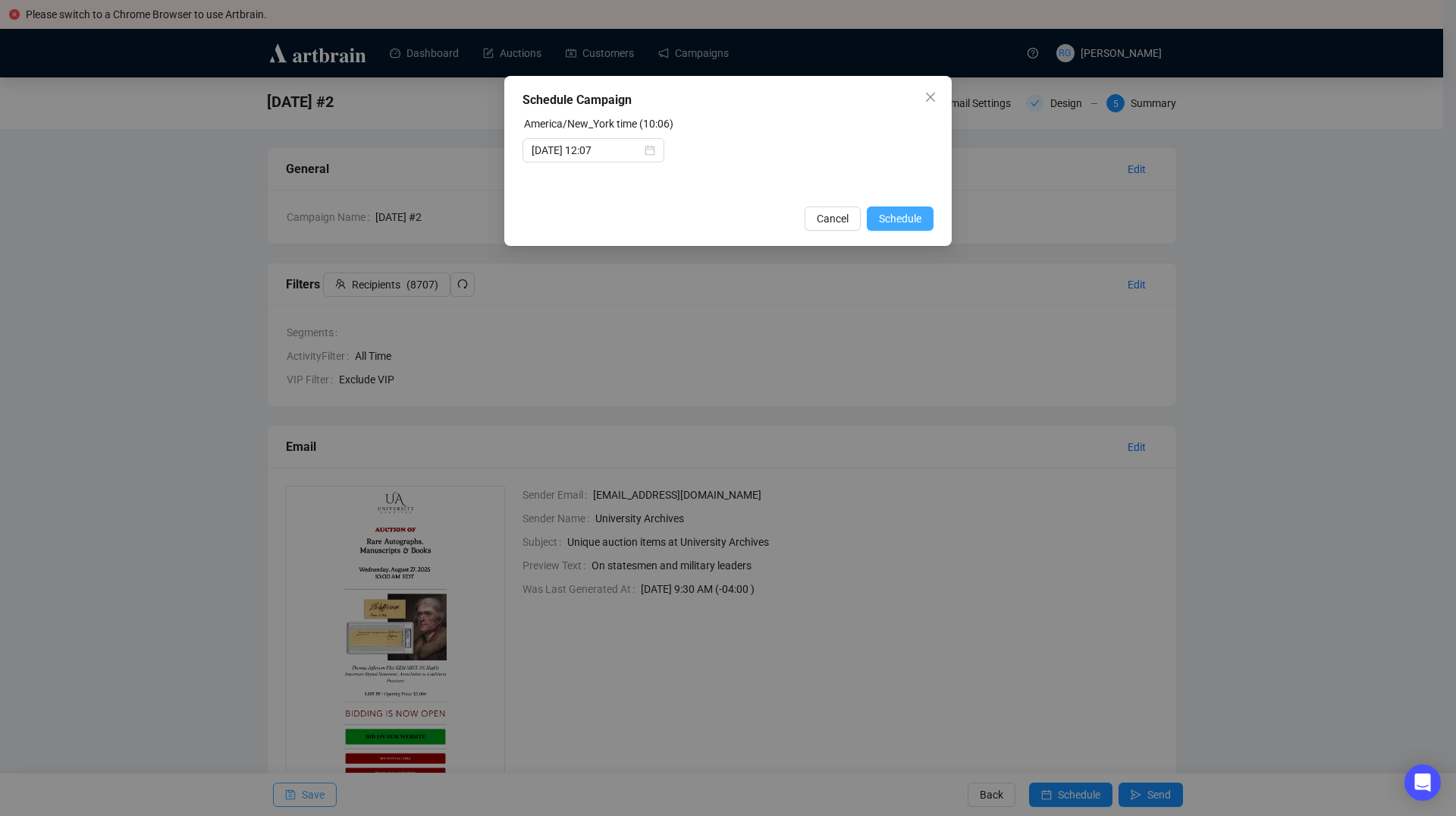
click at [897, 223] on span "Schedule" at bounding box center [900, 218] width 43 height 17
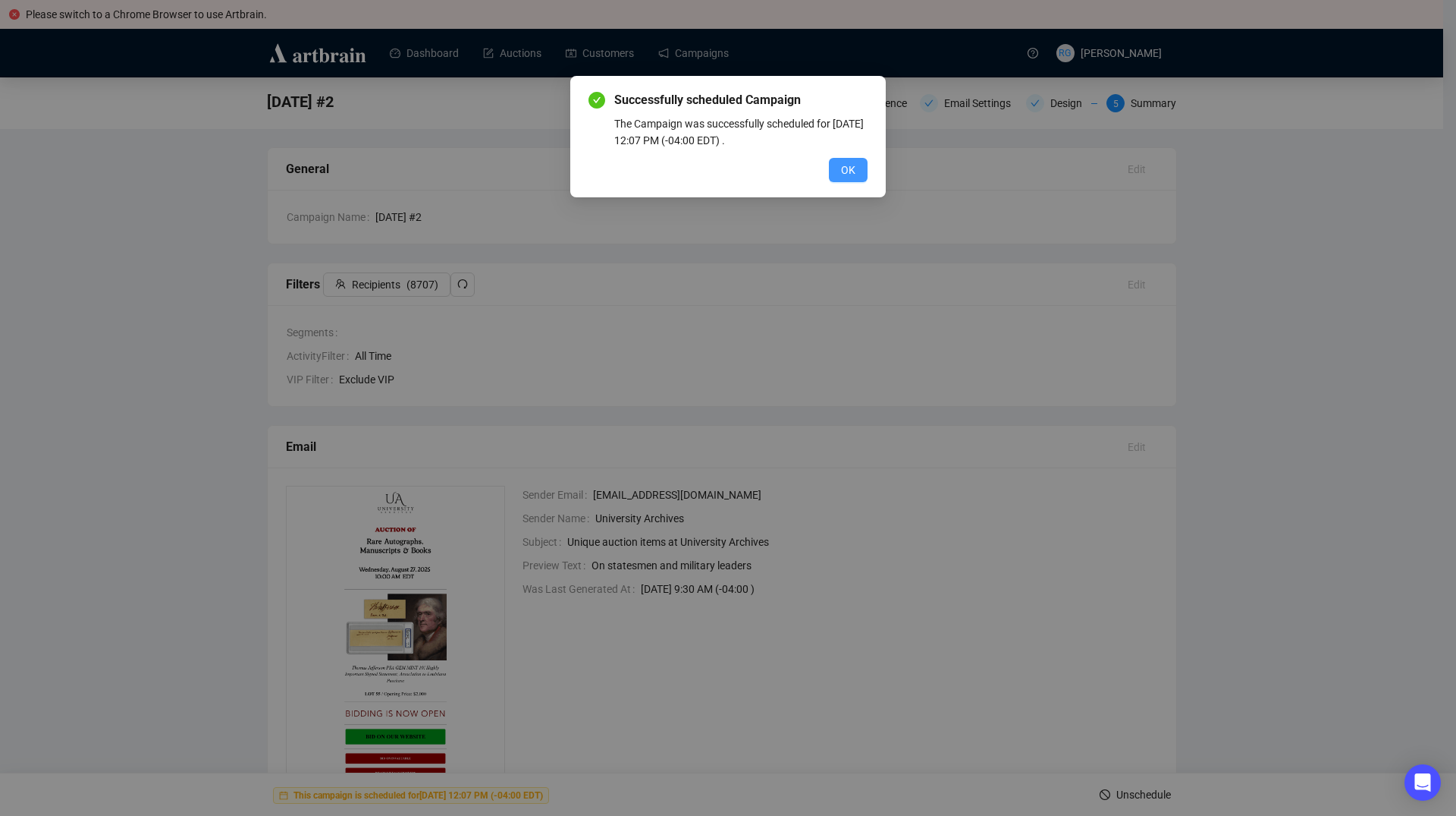
click at [854, 165] on span "OK" at bounding box center [848, 170] width 14 height 17
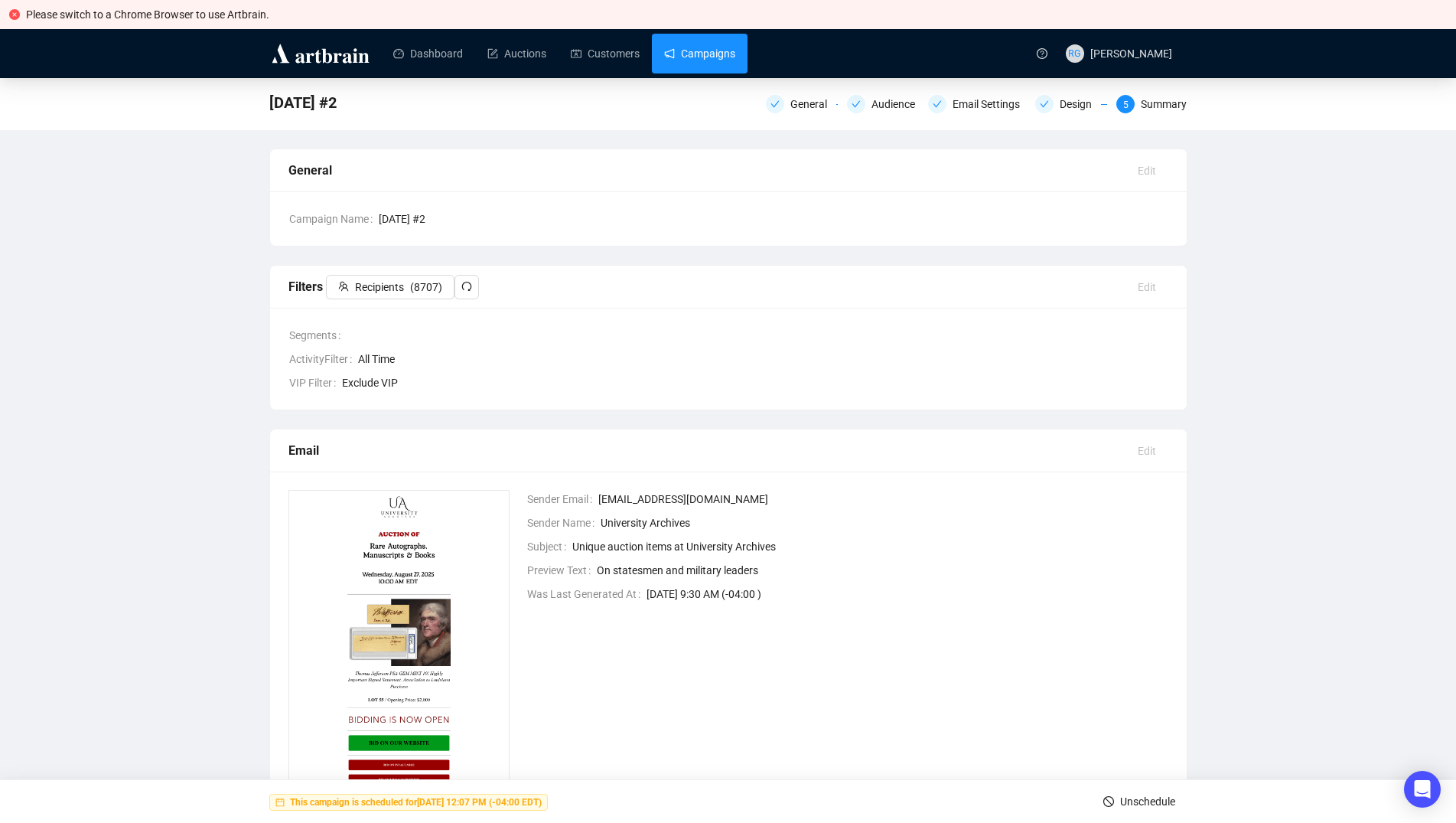
click at [696, 55] on link "Campaigns" at bounding box center [700, 53] width 71 height 40
